Goal: Navigation & Orientation: Understand site structure

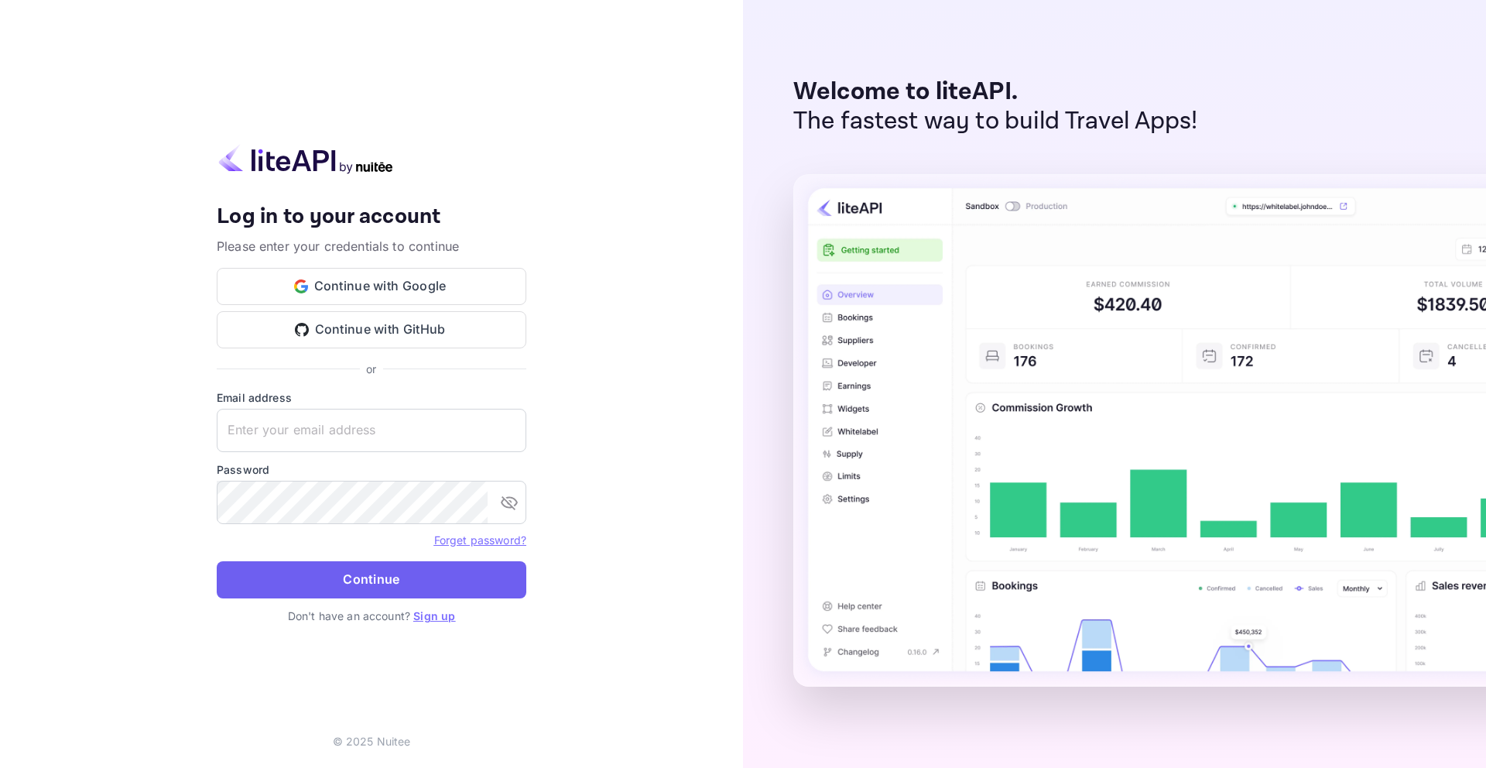
type input "[EMAIL_ADDRESS]"
click at [397, 562] on button "Continue" at bounding box center [371, 579] width 309 height 37
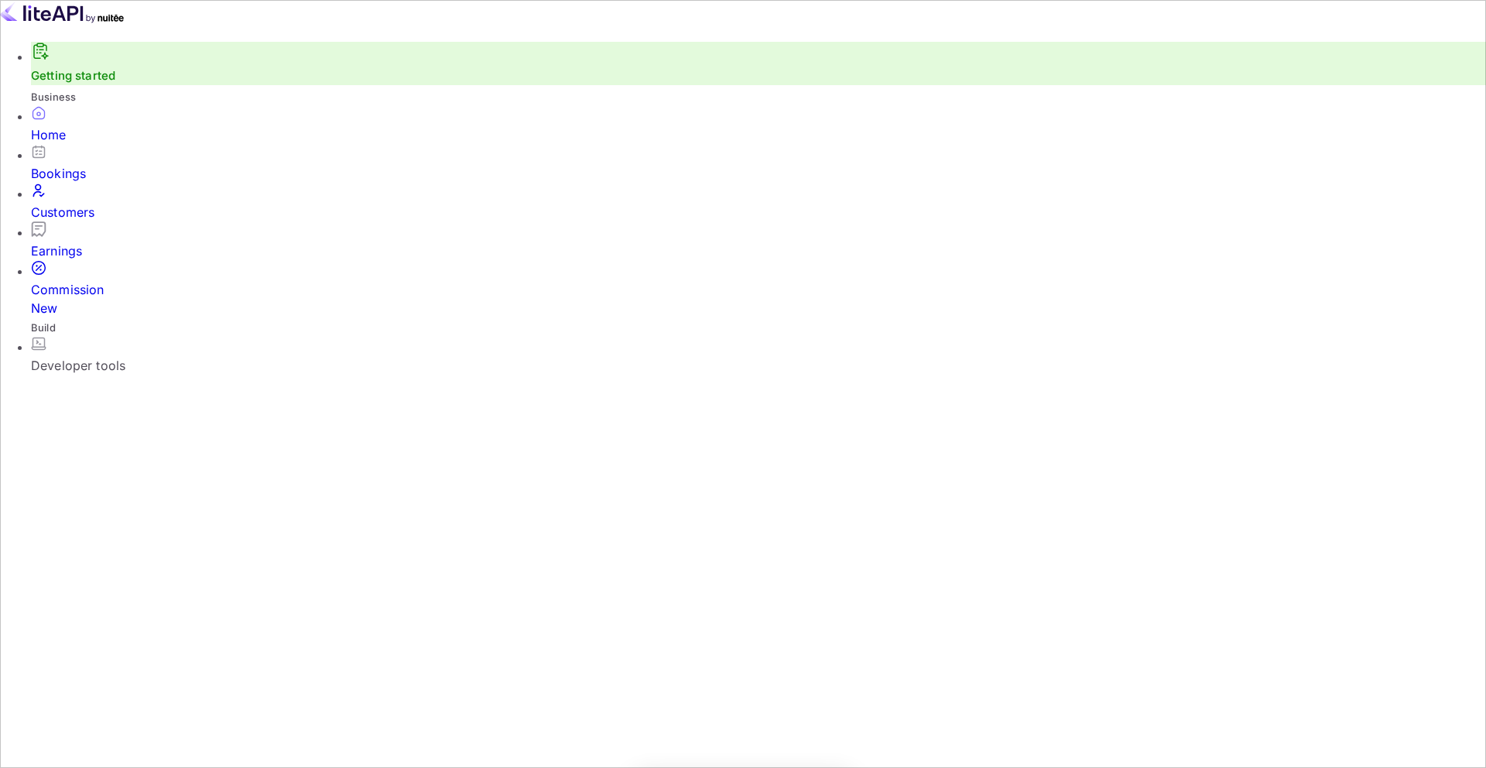
scroll to position [251, 406]
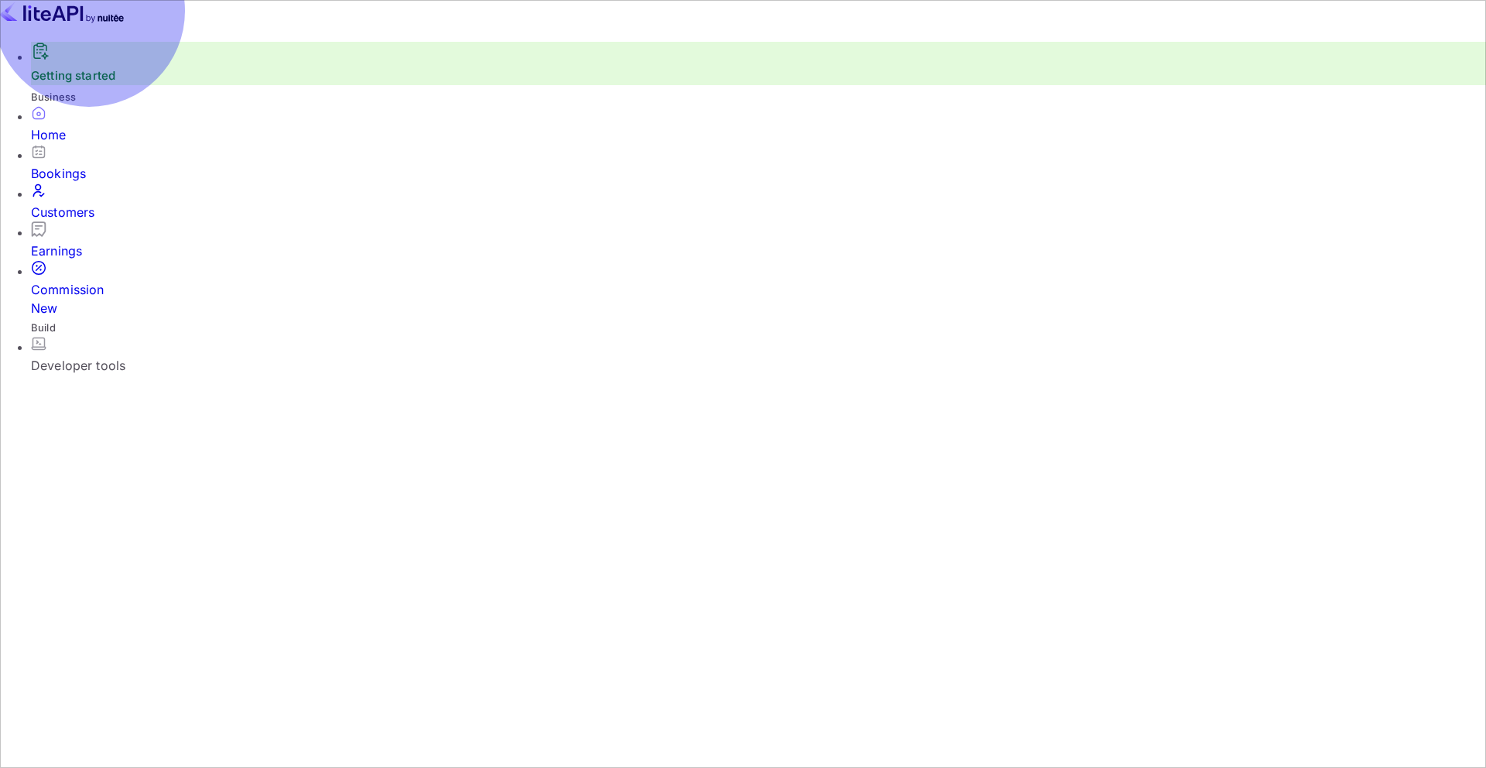
click at [98, 178] on div "Bookings" at bounding box center [758, 173] width 1455 height 19
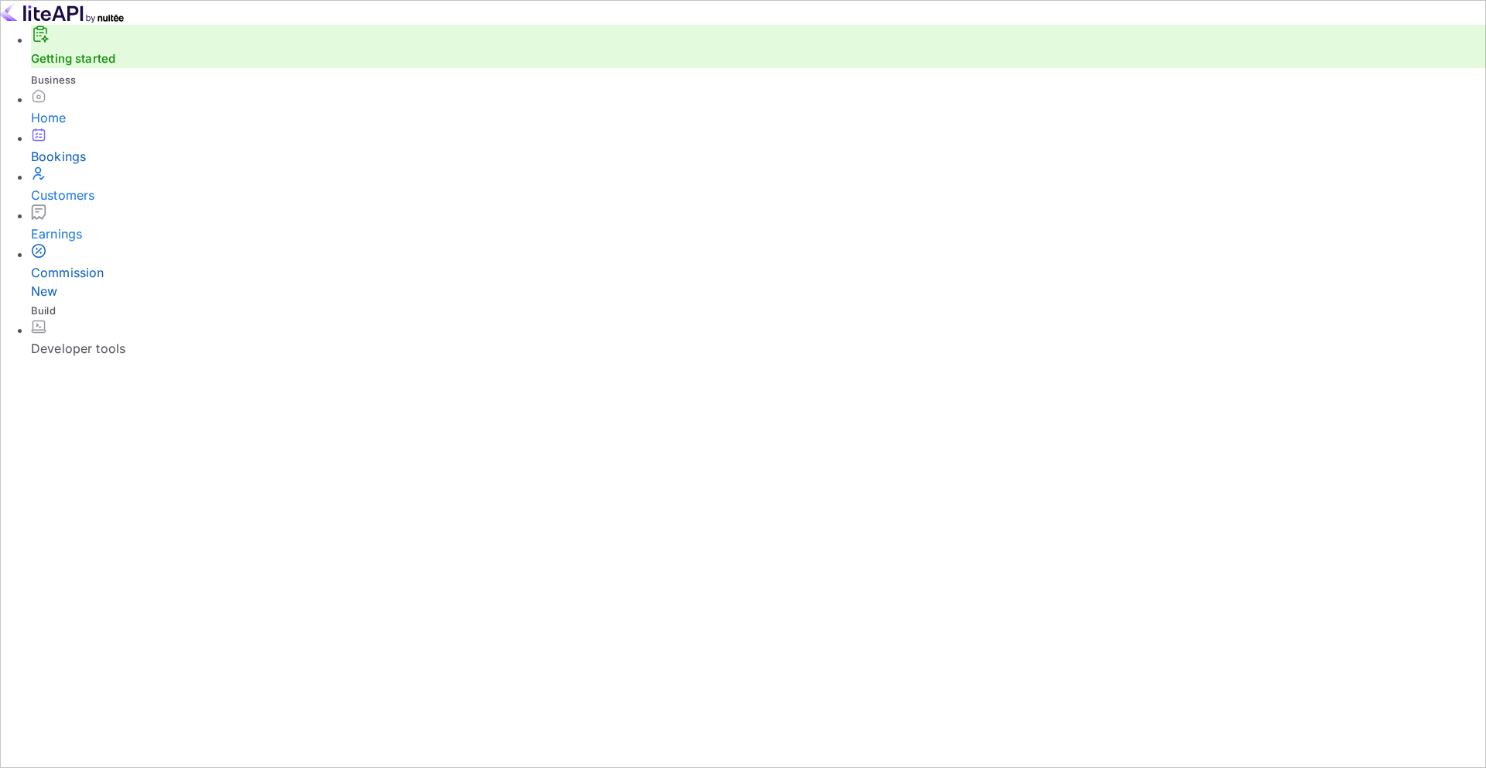
click at [116, 275] on div "Commission New" at bounding box center [758, 281] width 1455 height 37
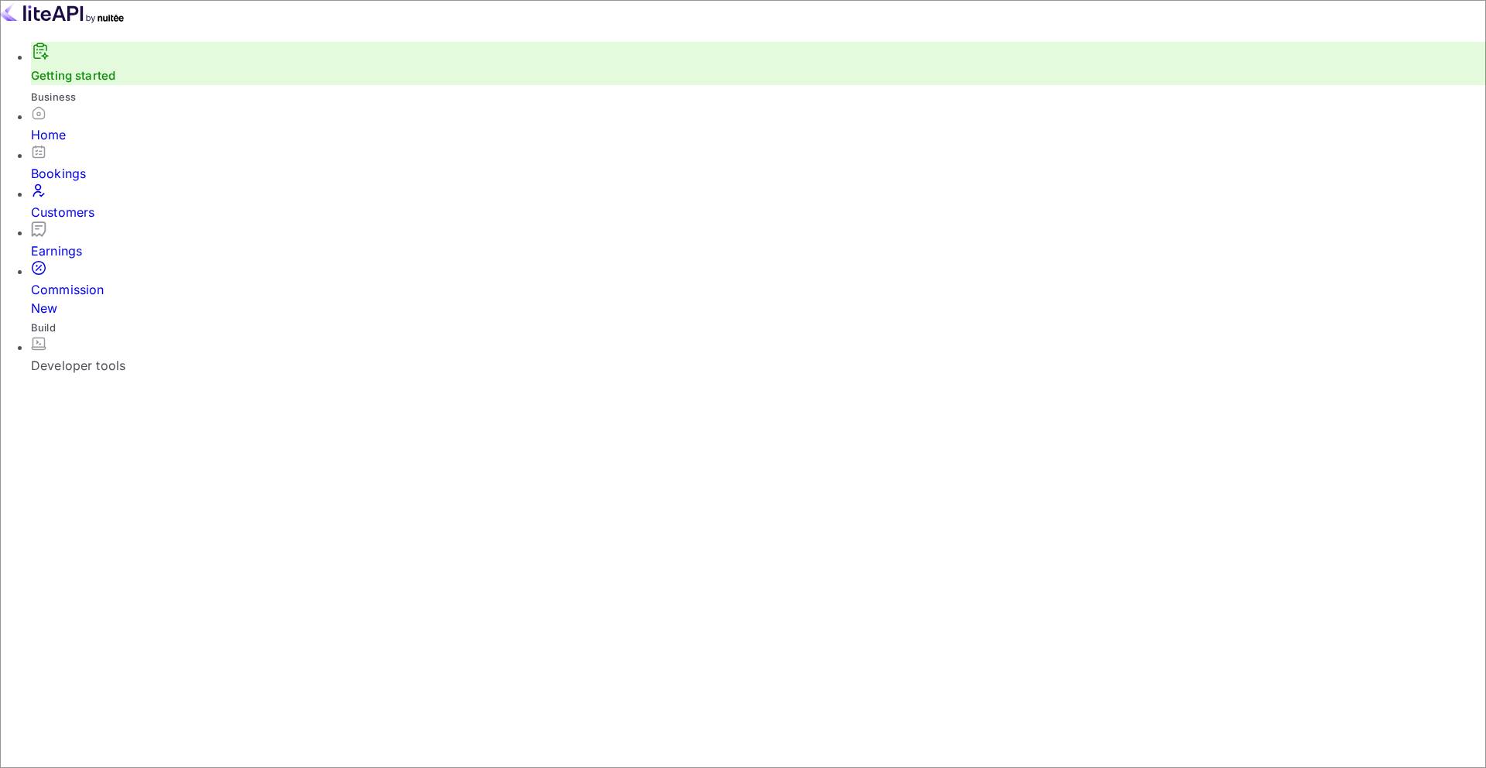
click at [86, 175] on div "Bookings" at bounding box center [758, 173] width 1455 height 19
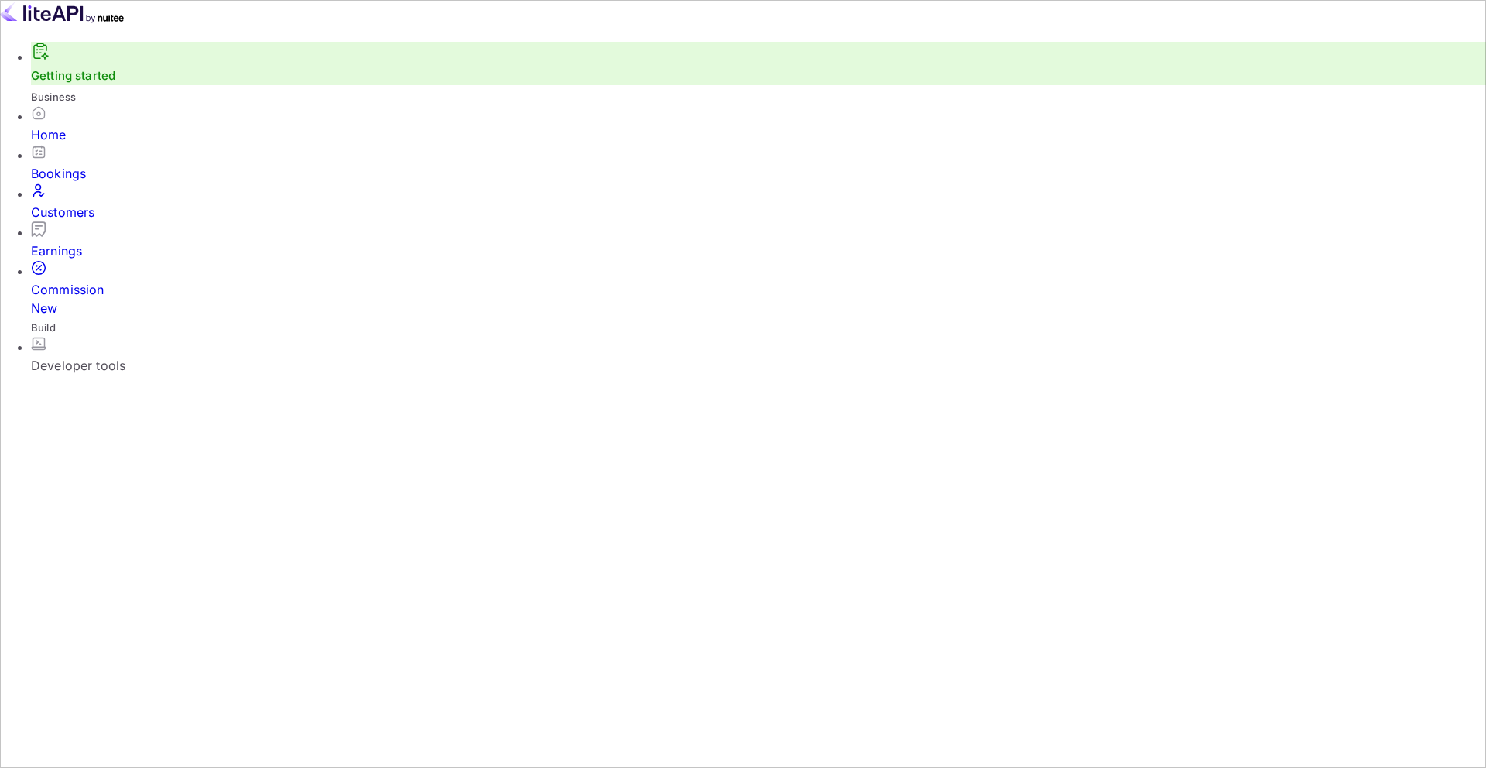
click at [130, 212] on div "Customers" at bounding box center [758, 212] width 1455 height 19
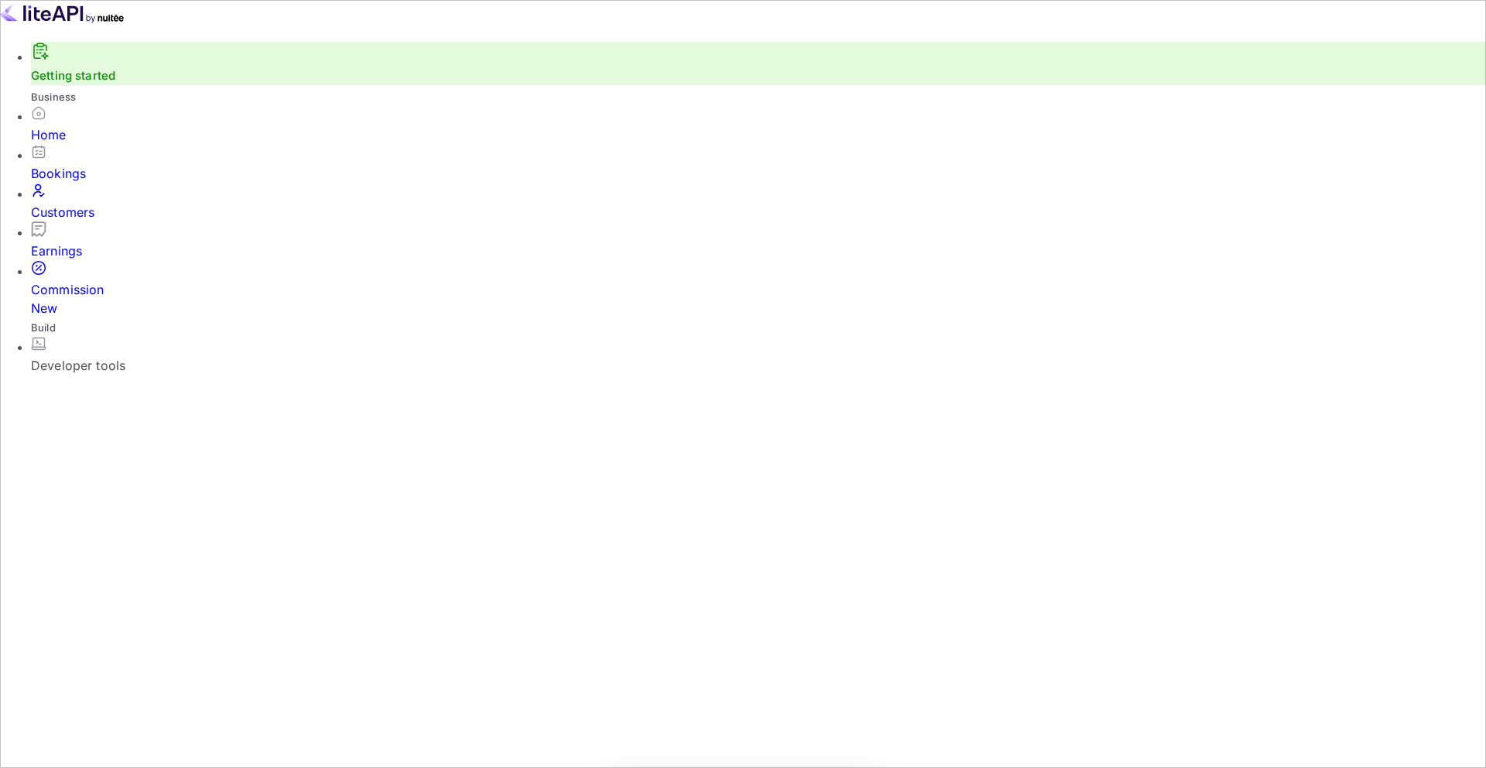
scroll to position [398, 1247]
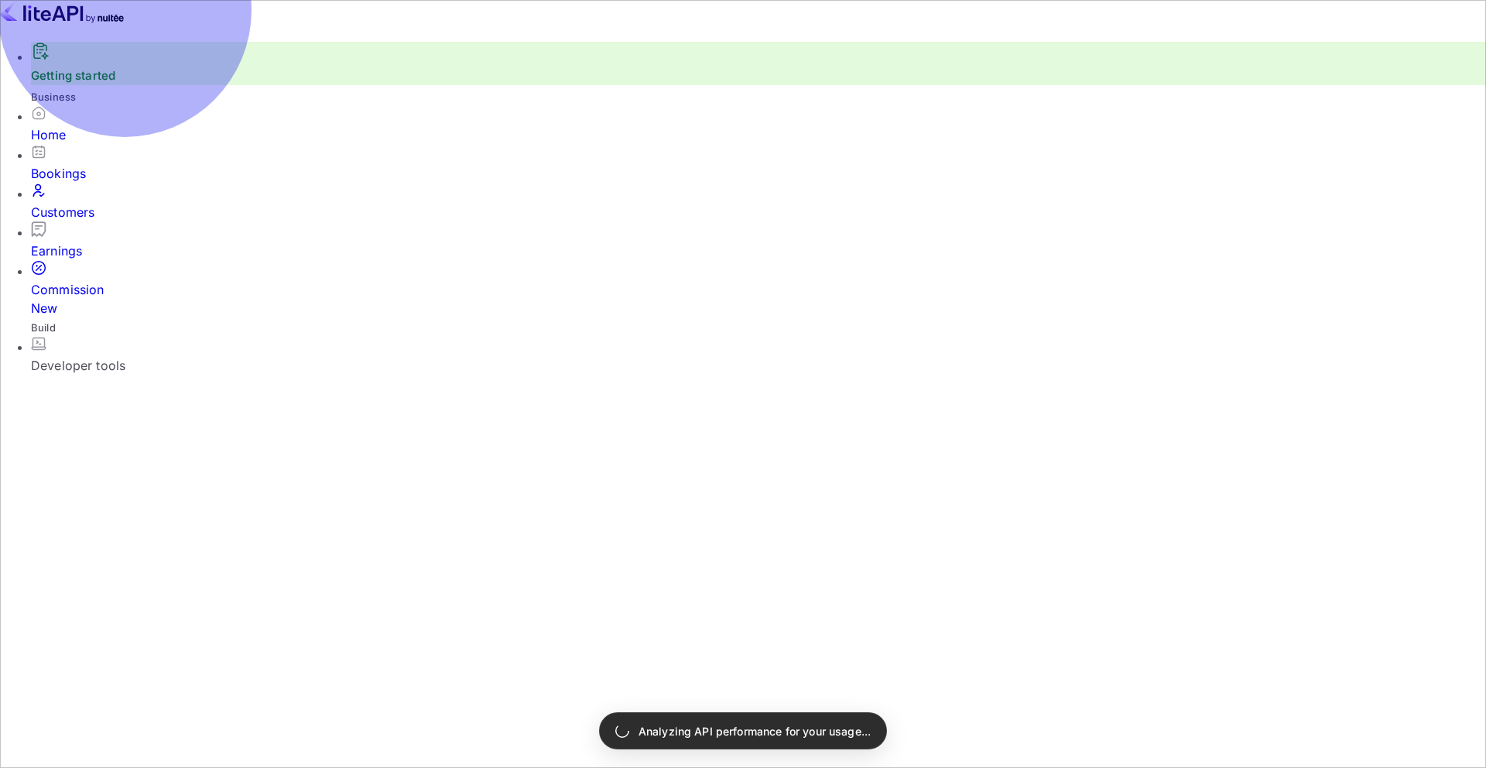
click at [134, 208] on div "Customers" at bounding box center [758, 212] width 1455 height 19
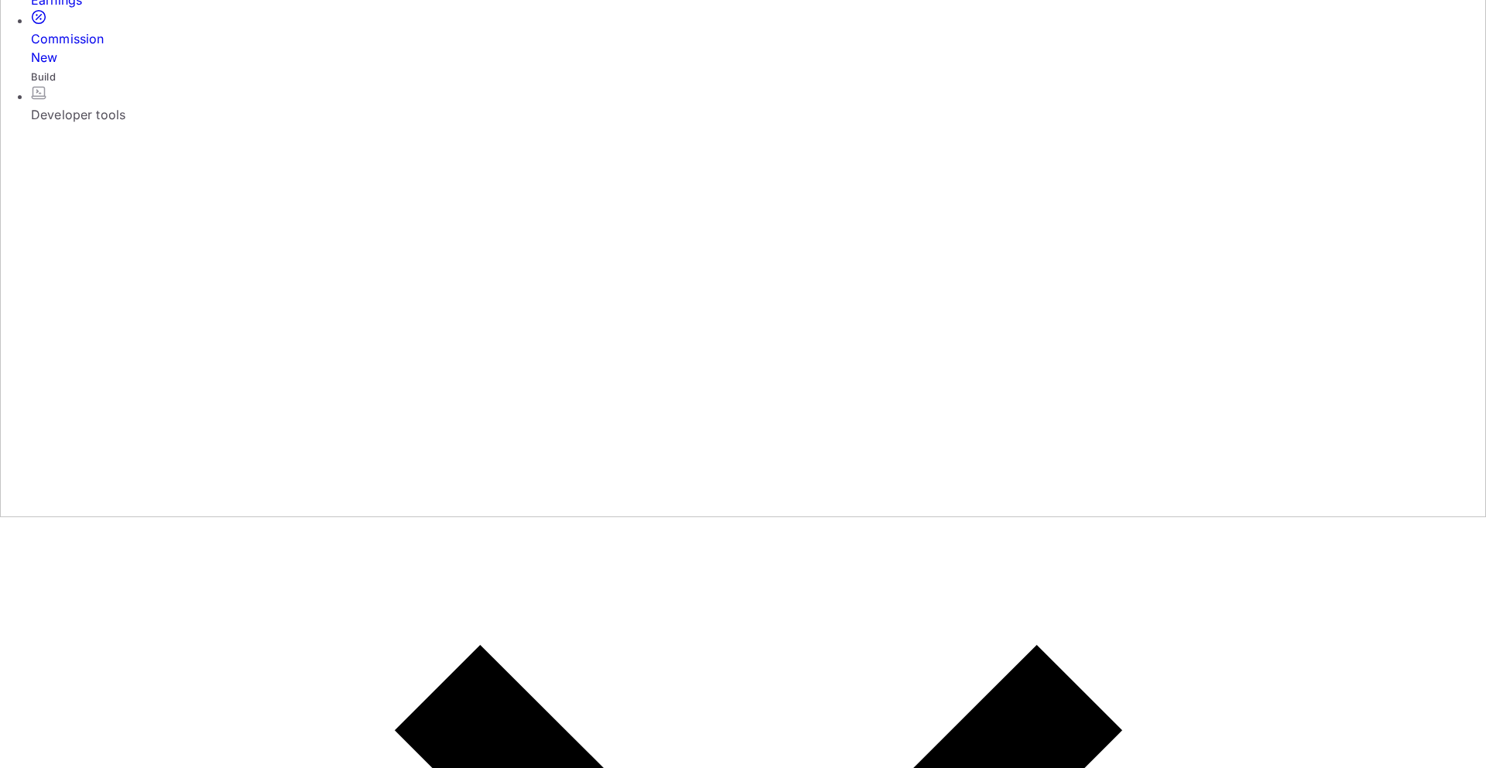
scroll to position [262, 0]
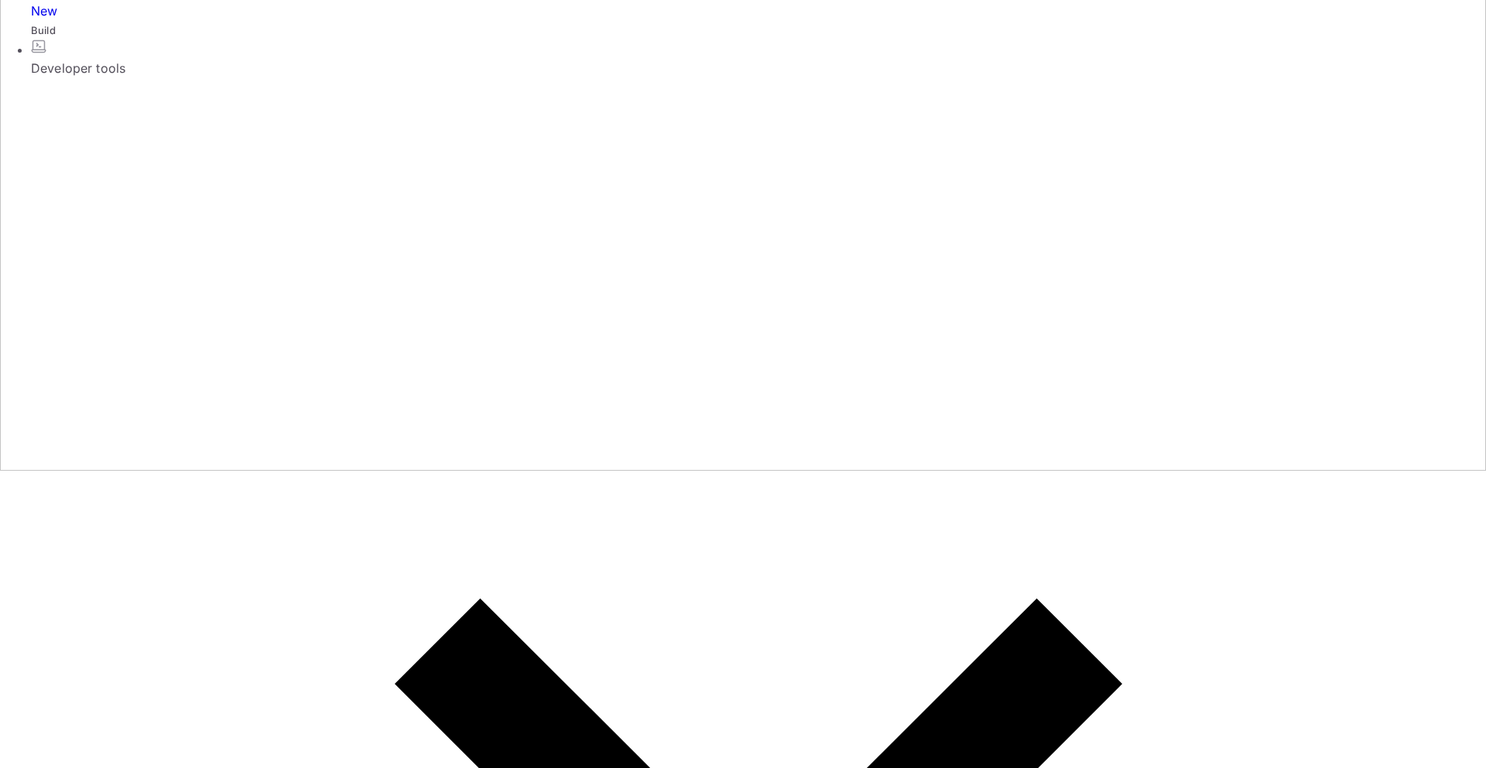
scroll to position [365, 0]
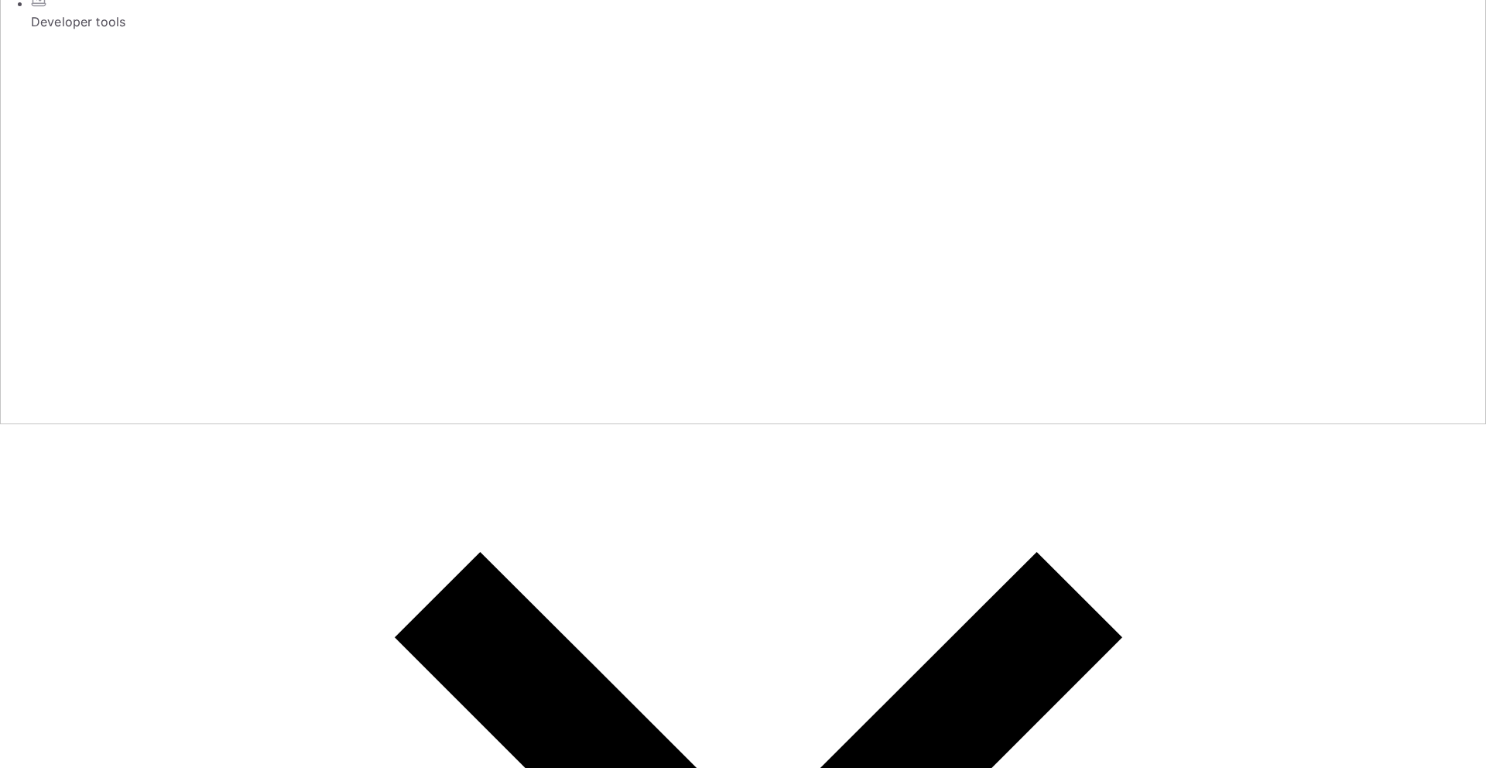
scroll to position [337, 0]
